Goal: Find specific page/section: Find specific page/section

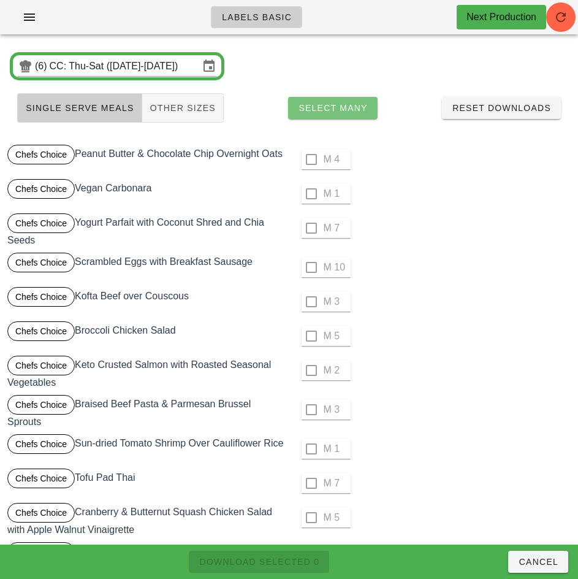
click at [357, 110] on span "Select Many" at bounding box center [333, 108] width 70 height 10
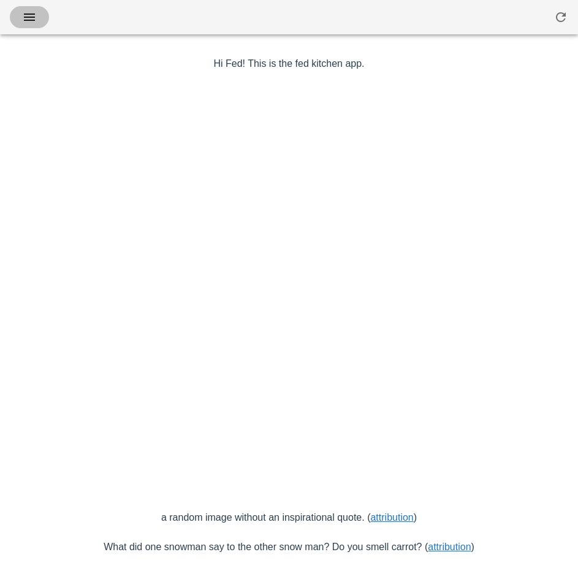
click at [32, 21] on icon "button" at bounding box center [29, 17] width 15 height 15
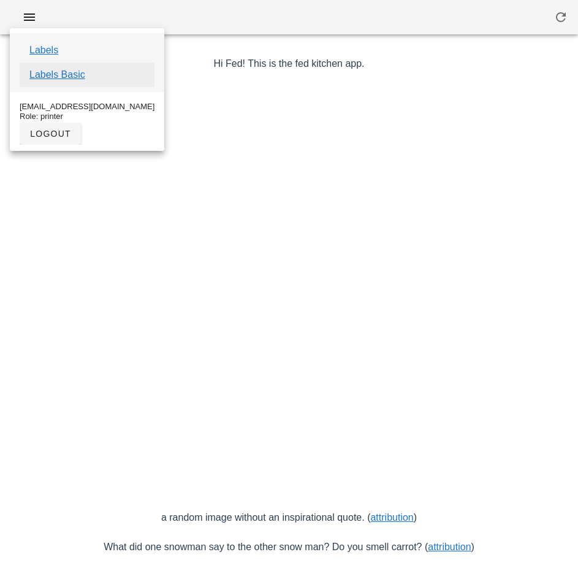
click at [77, 78] on link "Labels Basic" at bounding box center [57, 74] width 56 height 15
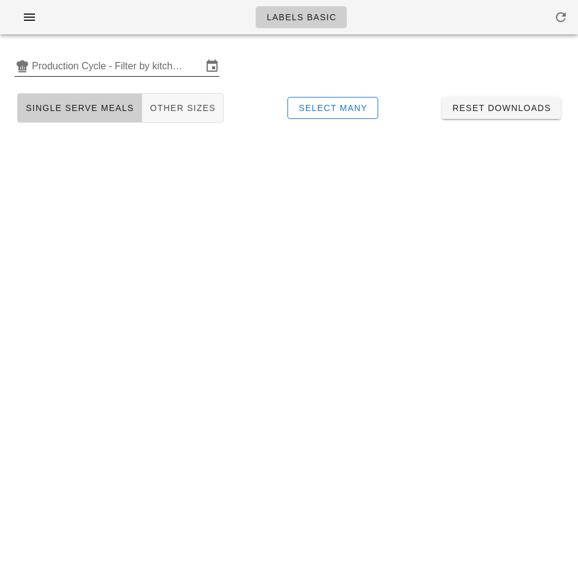
click at [120, 67] on input "Production Cycle - Filter by kitchen production schedules" at bounding box center [117, 66] width 170 height 20
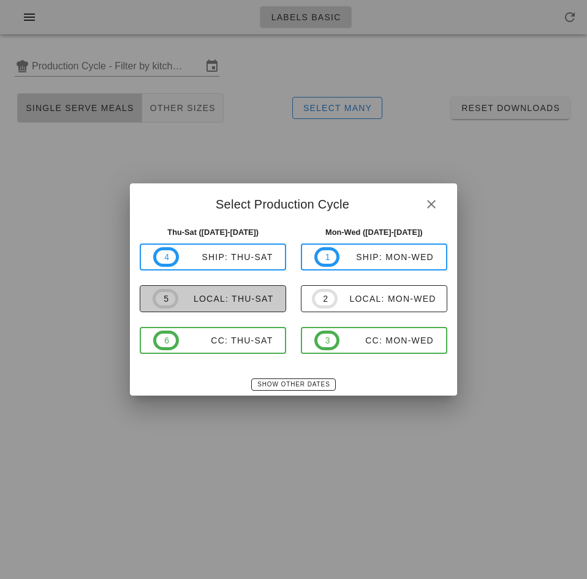
click at [234, 302] on div "local: Thu-Sat" at bounding box center [226, 299] width 96 height 10
type input "local: Thu-Sat (Sep 18-Sep 20)"
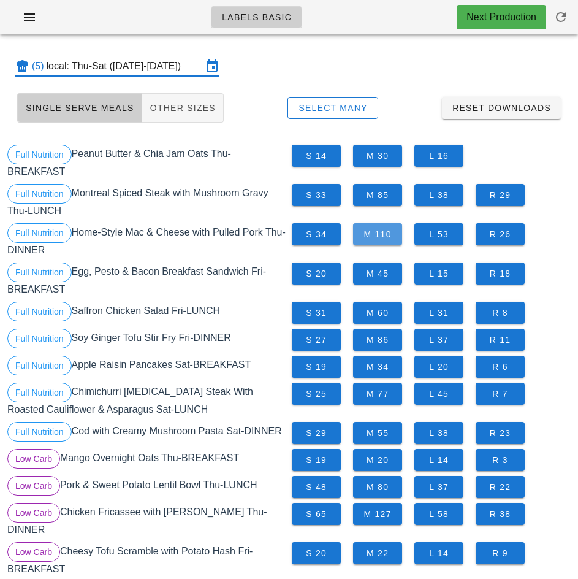
click at [381, 235] on span "M 110" at bounding box center [377, 234] width 29 height 10
